Goal: Connect with others: Establish contact or relationships with other users

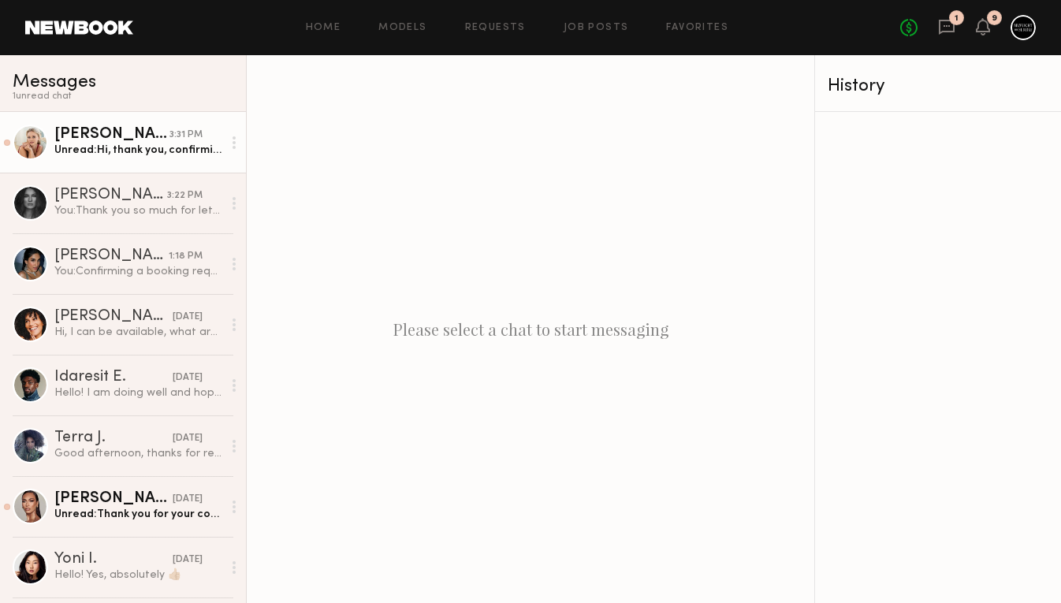
click at [164, 142] on div "Svitlana G. 3:31 PM Unread: Hi, thank you, confirming the booking request." at bounding box center [138, 142] width 168 height 31
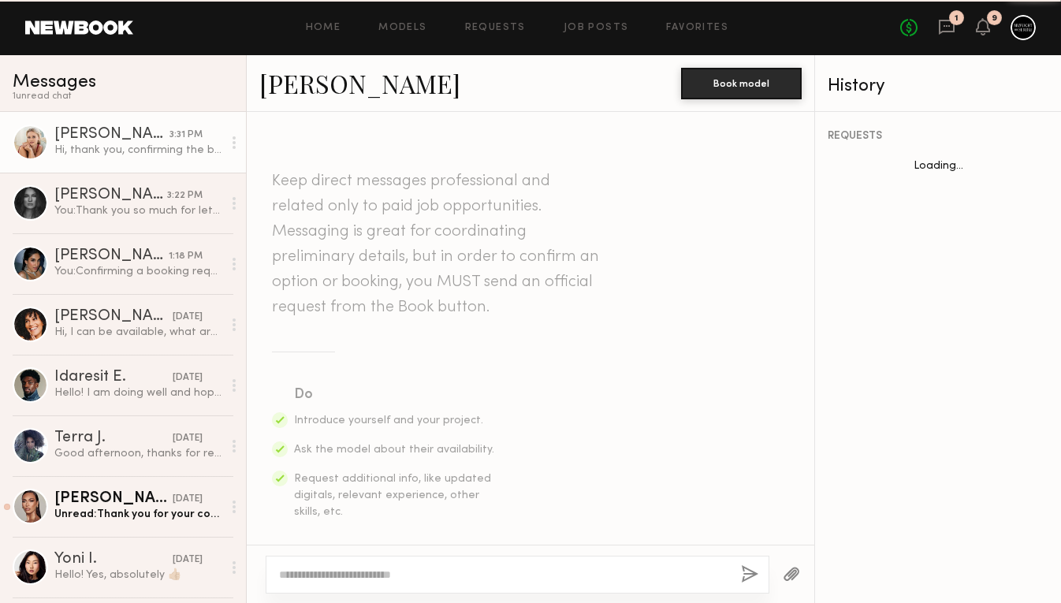
scroll to position [1241, 0]
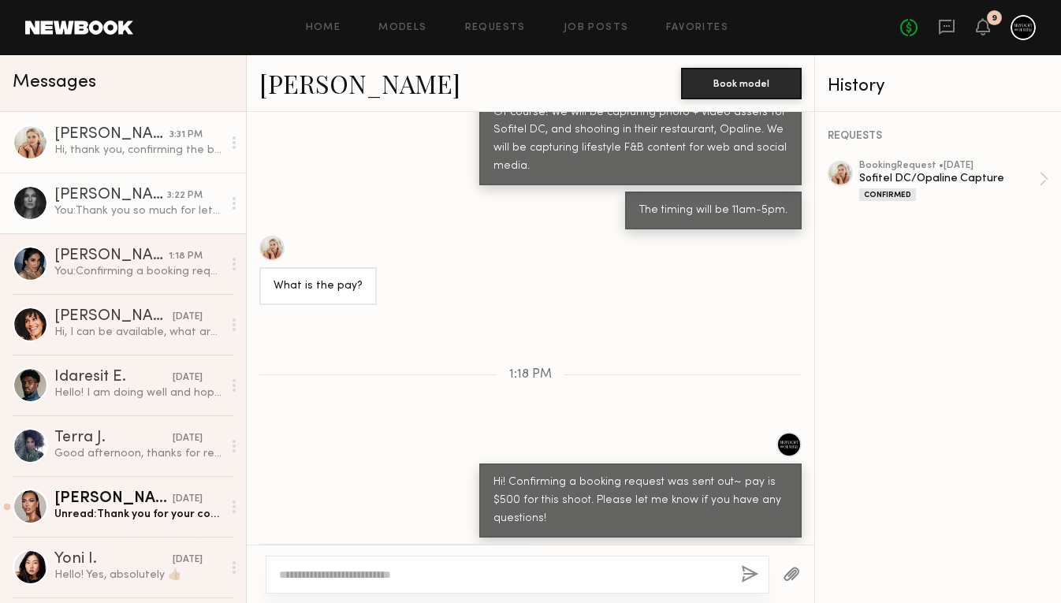
click at [161, 199] on div "Katya G." at bounding box center [110, 196] width 113 height 16
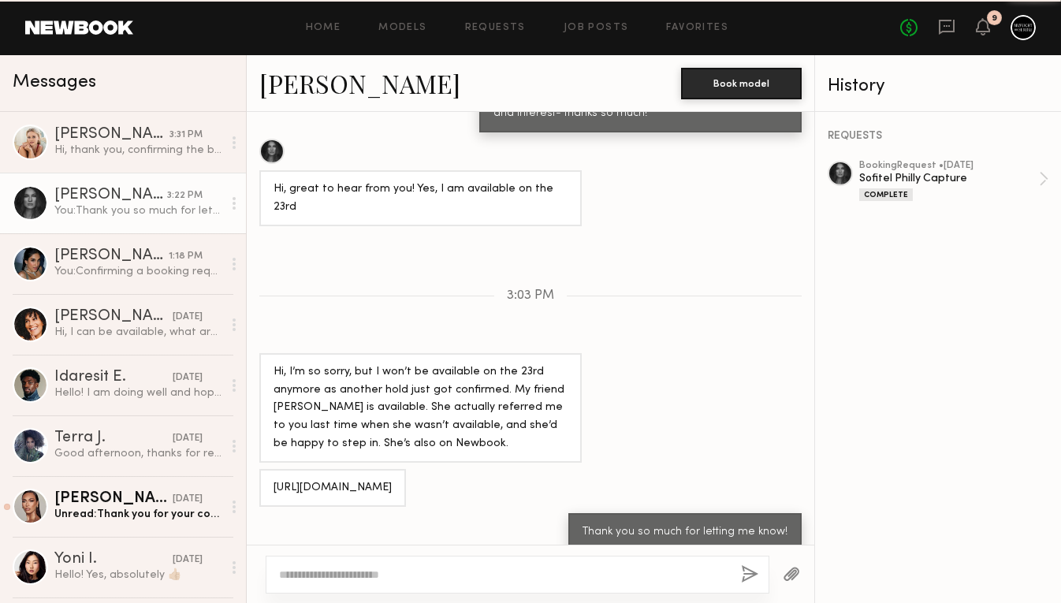
scroll to position [1375, 0]
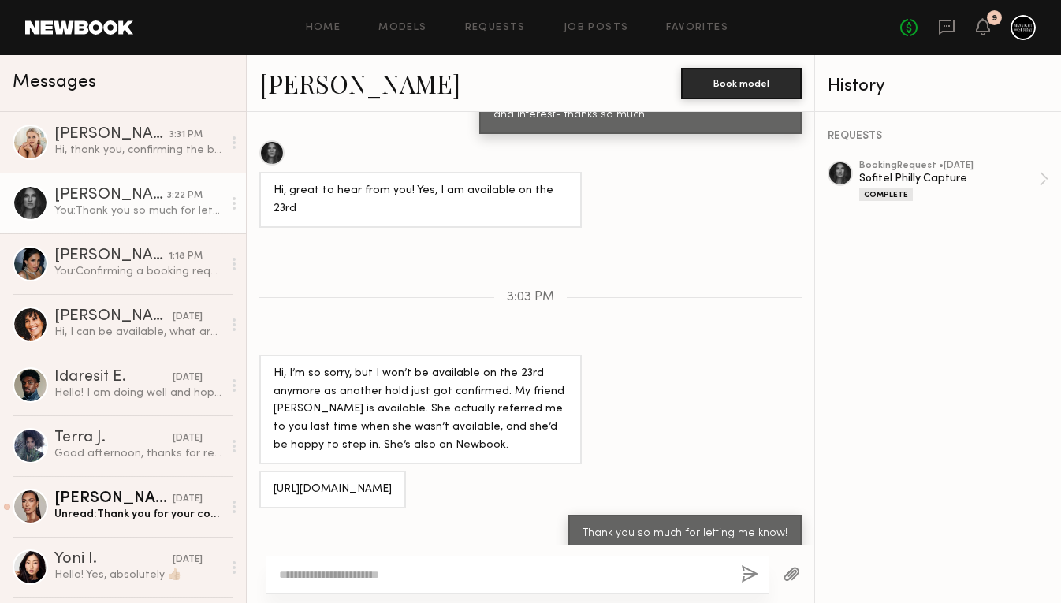
drag, startPoint x: 374, startPoint y: 473, endPoint x: 258, endPoint y: 450, distance: 118.9
click at [258, 471] on div "https://newbookmodels.com/model/92eaf8f2-6165-4765-bde4-00839d195157" at bounding box center [531, 490] width 568 height 38
copy div "https://newbookmodels.com/model/92eaf8f2-6165-4765-bde4-00839d195157"
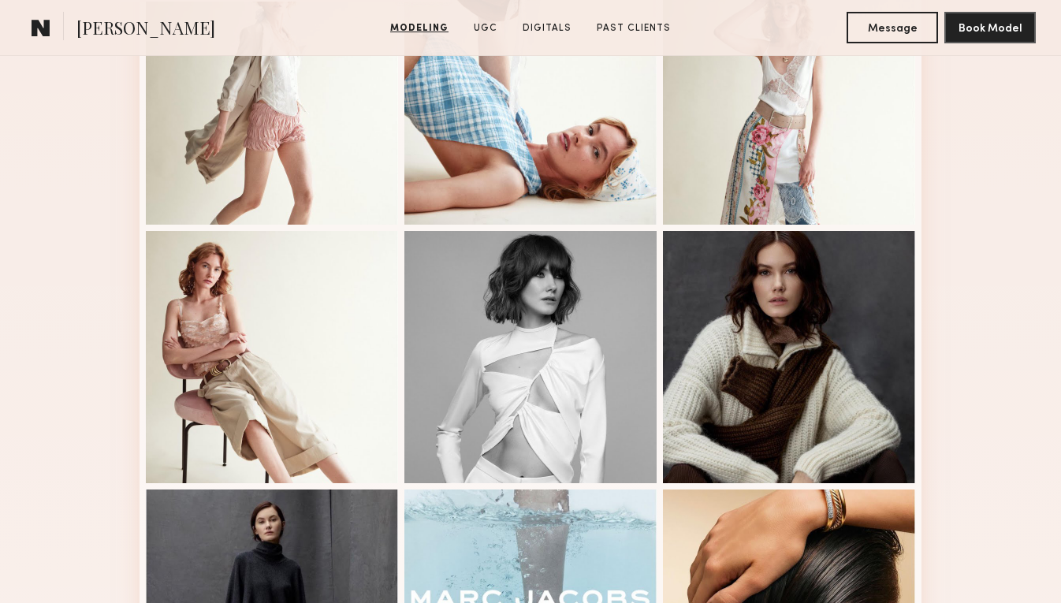
scroll to position [754, 0]
